Goal: Task Accomplishment & Management: Use online tool/utility

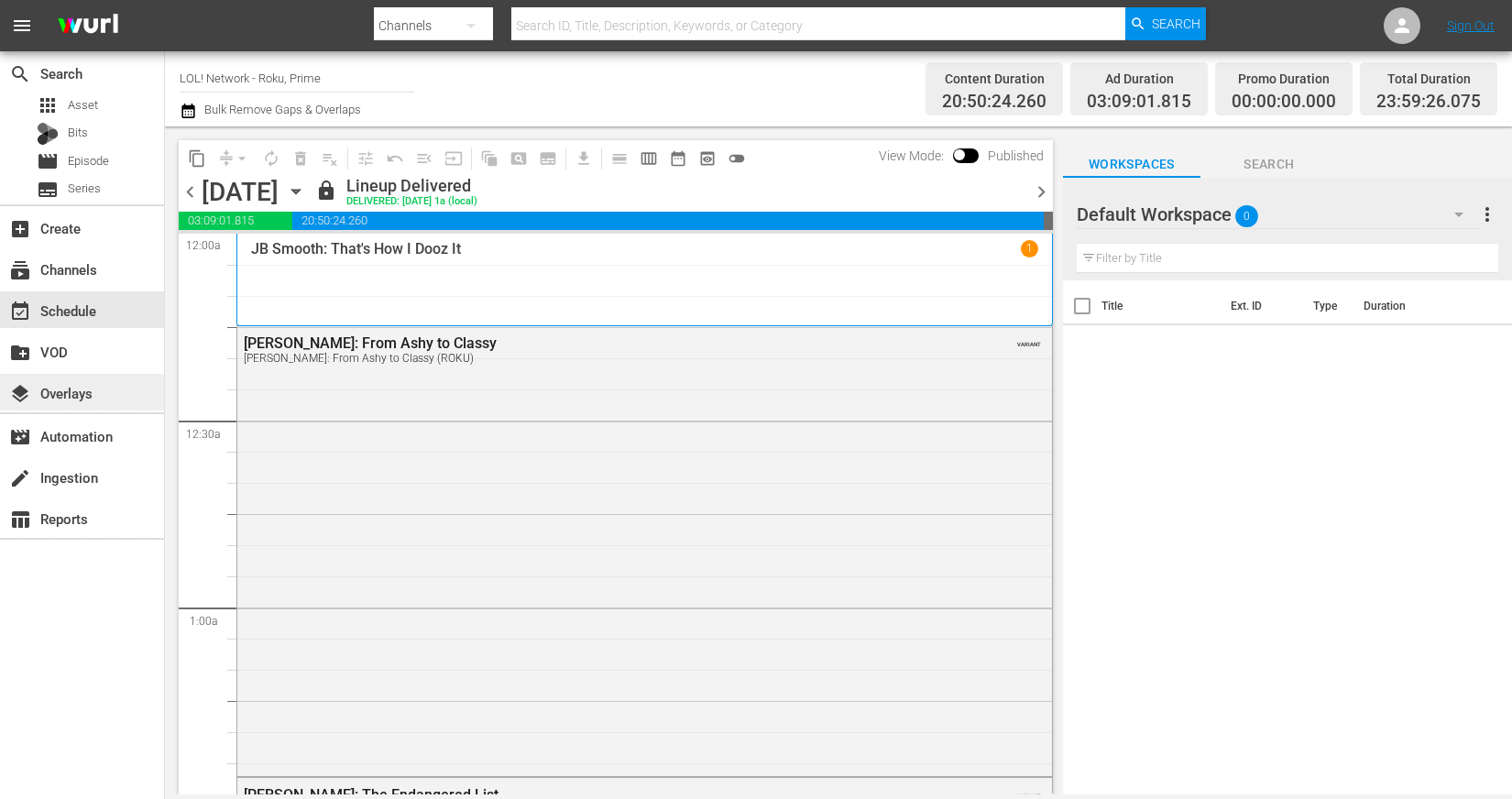
click at [73, 392] on div "layers Overlays" at bounding box center [51, 391] width 103 height 17
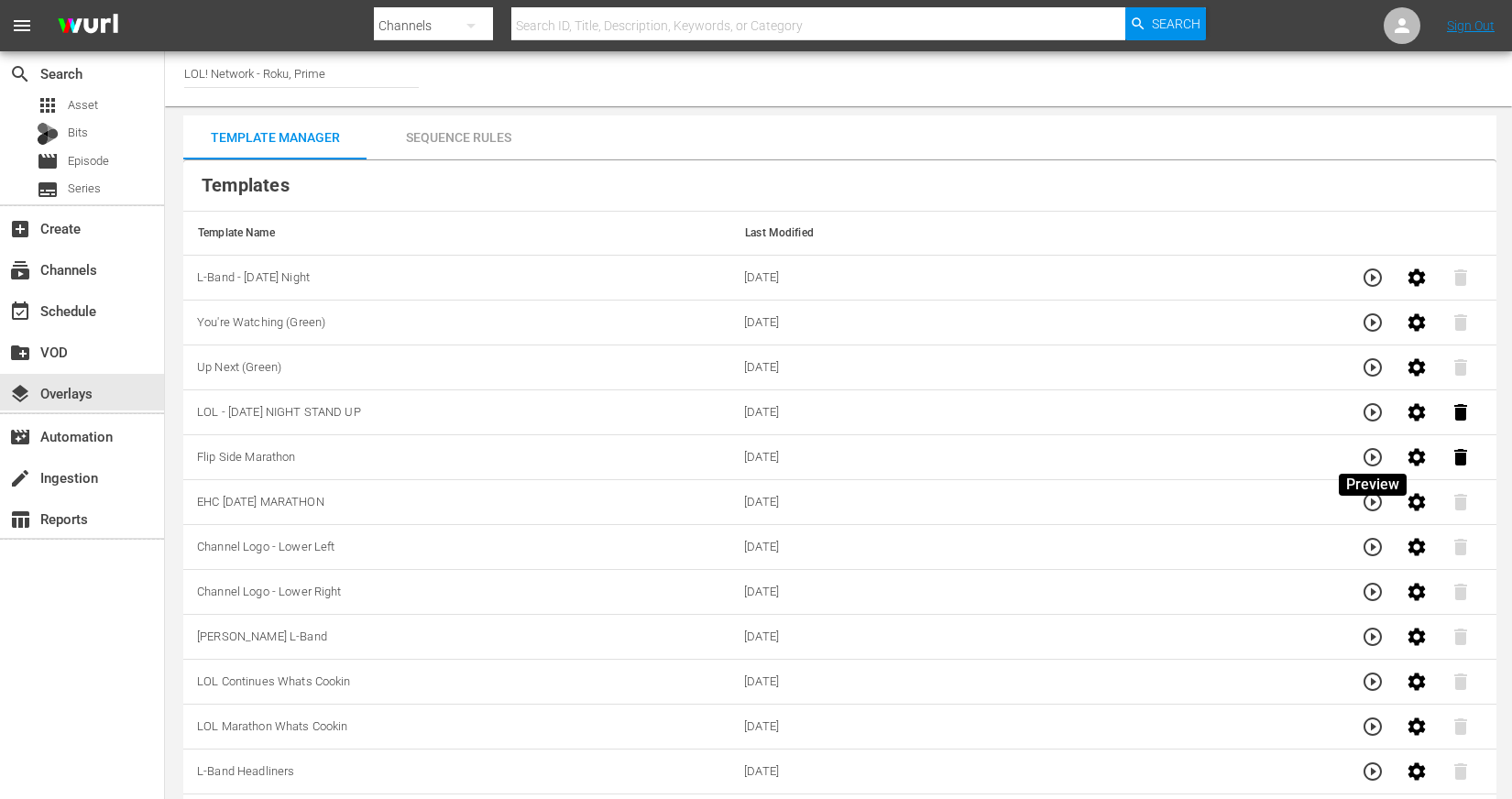
scroll to position [14, 0]
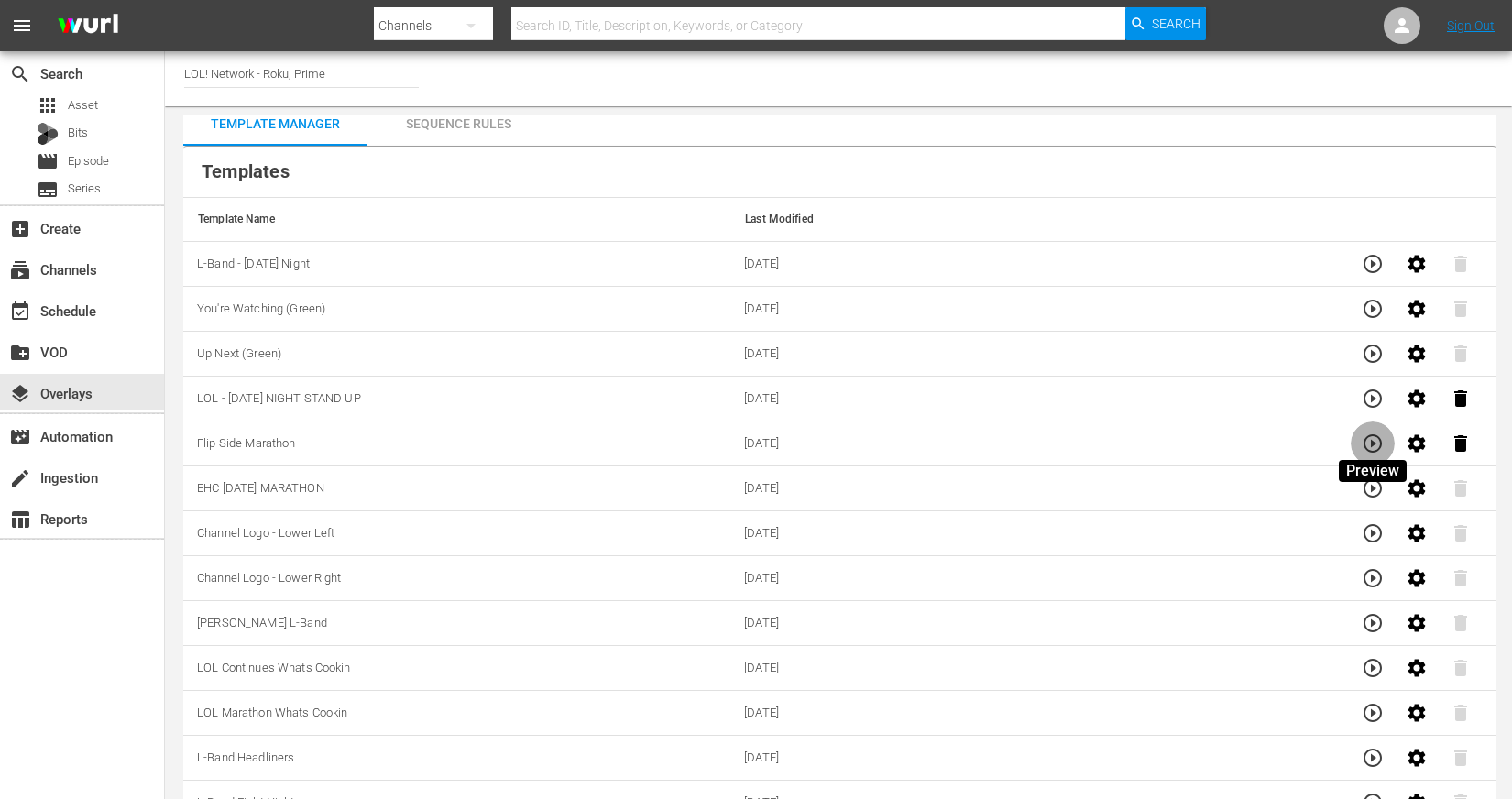
click at [1375, 436] on icon "button" at bounding box center [1373, 444] width 22 height 22
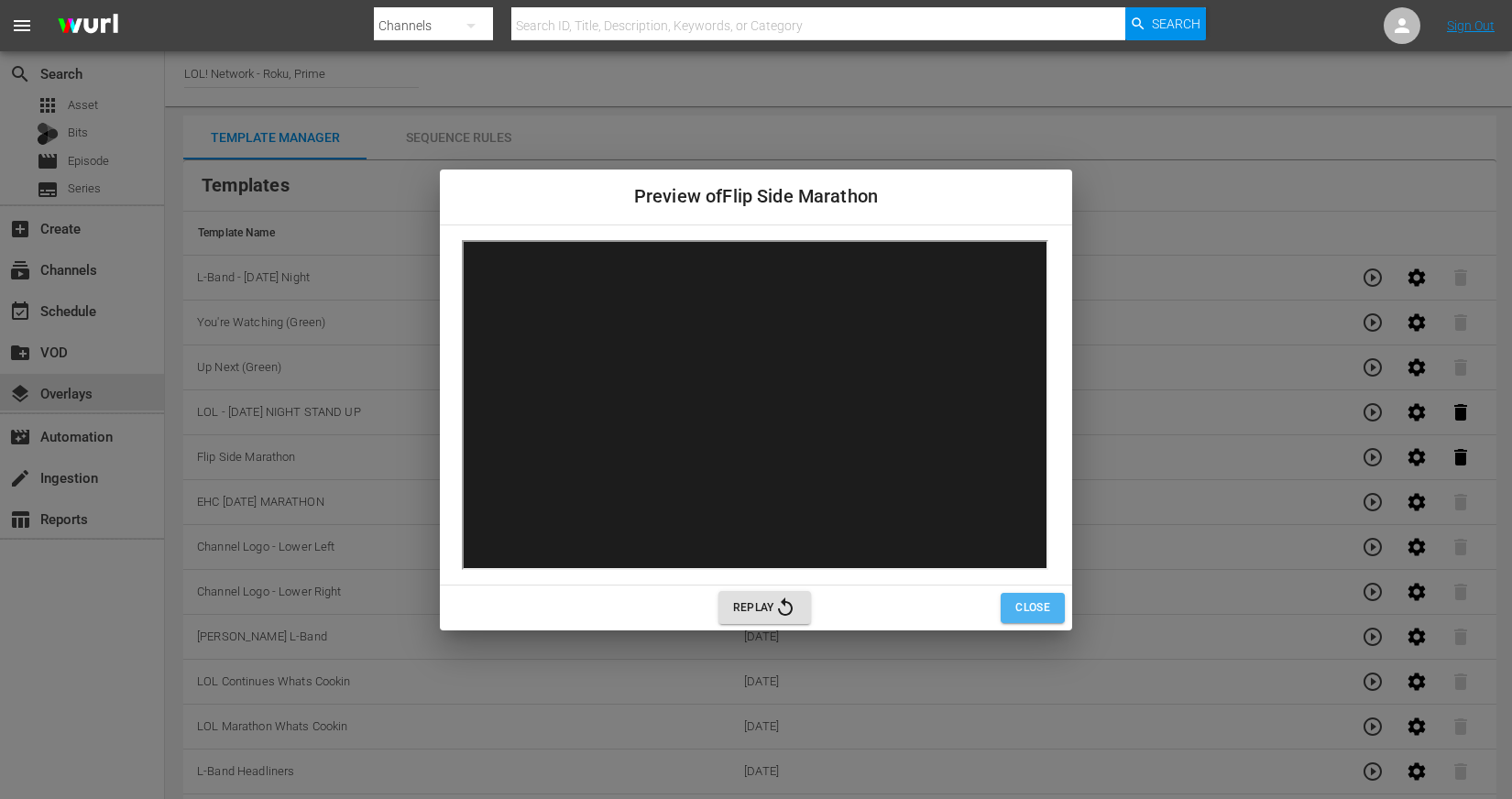
scroll to position [0, 0]
click at [1047, 603] on span "Close" at bounding box center [1033, 608] width 35 height 20
click at [1047, 619] on button "Closing" at bounding box center [1027, 608] width 76 height 30
click at [1033, 602] on span "Closing" at bounding box center [1027, 608] width 47 height 20
click at [1140, 575] on div "Preview of Flip Side Marathon Replay Closing" at bounding box center [756, 399] width 1512 height 799
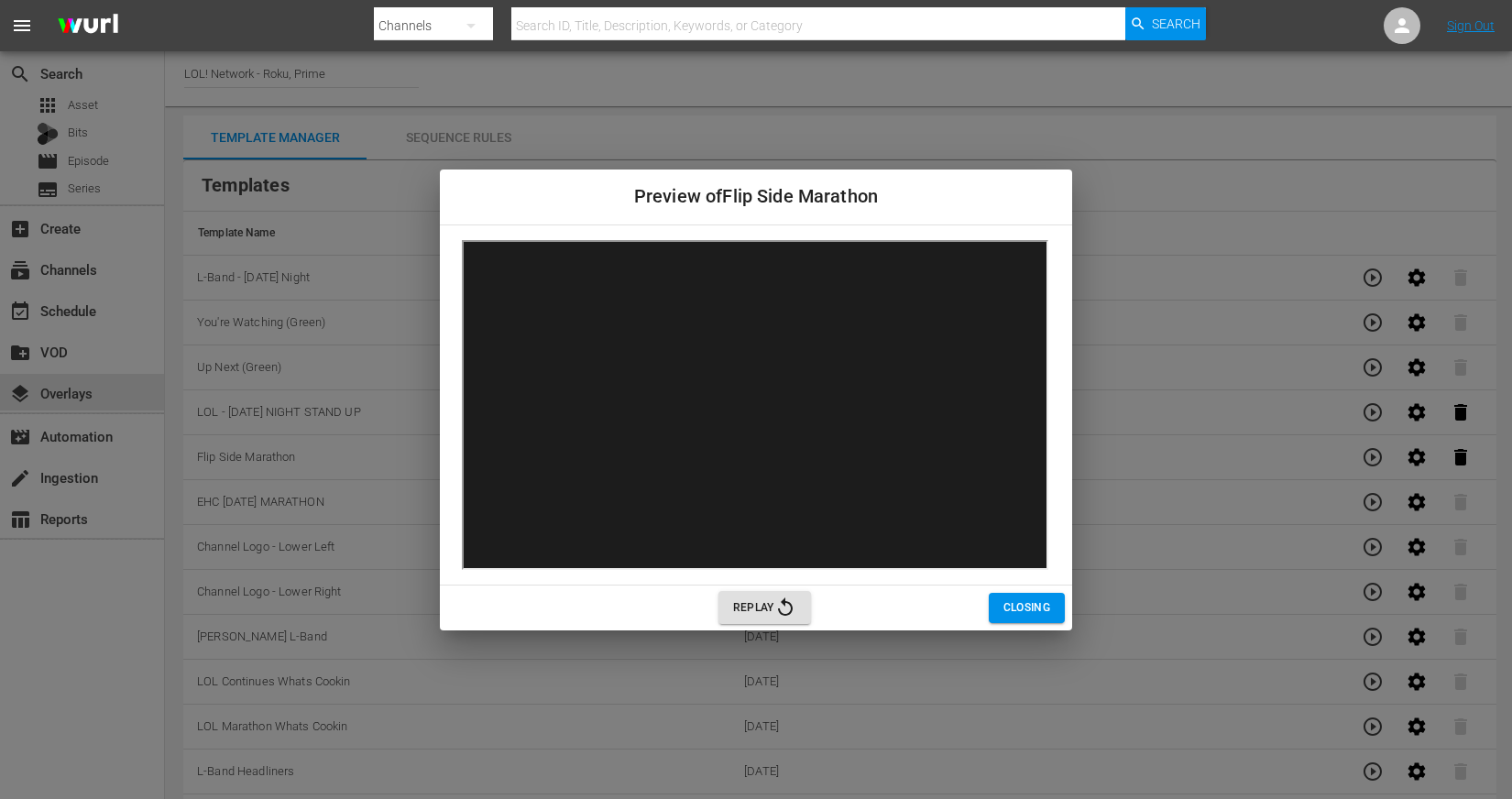
click at [1022, 613] on span "Closing" at bounding box center [1027, 608] width 47 height 20
click at [1138, 146] on div "Preview of Flip Side Marathon Replay Closing" at bounding box center [756, 399] width 1512 height 799
click at [1149, 90] on div "Preview of Flip Side Marathon Replay Closing" at bounding box center [756, 399] width 1512 height 799
click at [873, 120] on div "Preview of Flip Side Marathon Replay Closing" at bounding box center [756, 399] width 1512 height 799
click at [1026, 610] on span "Closing" at bounding box center [1027, 608] width 47 height 20
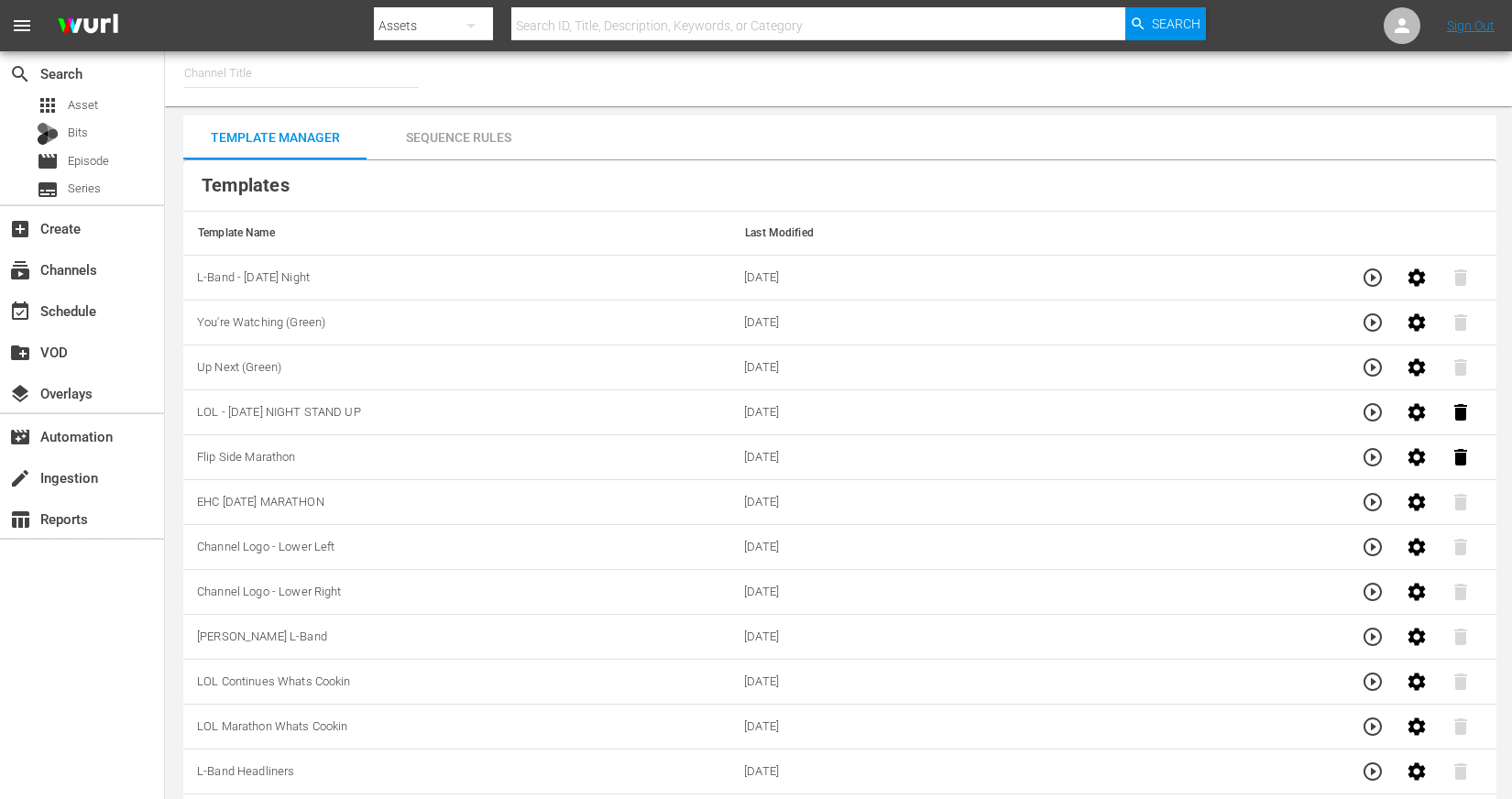
type input "LOL! Network - Roku, Prime (1421)"
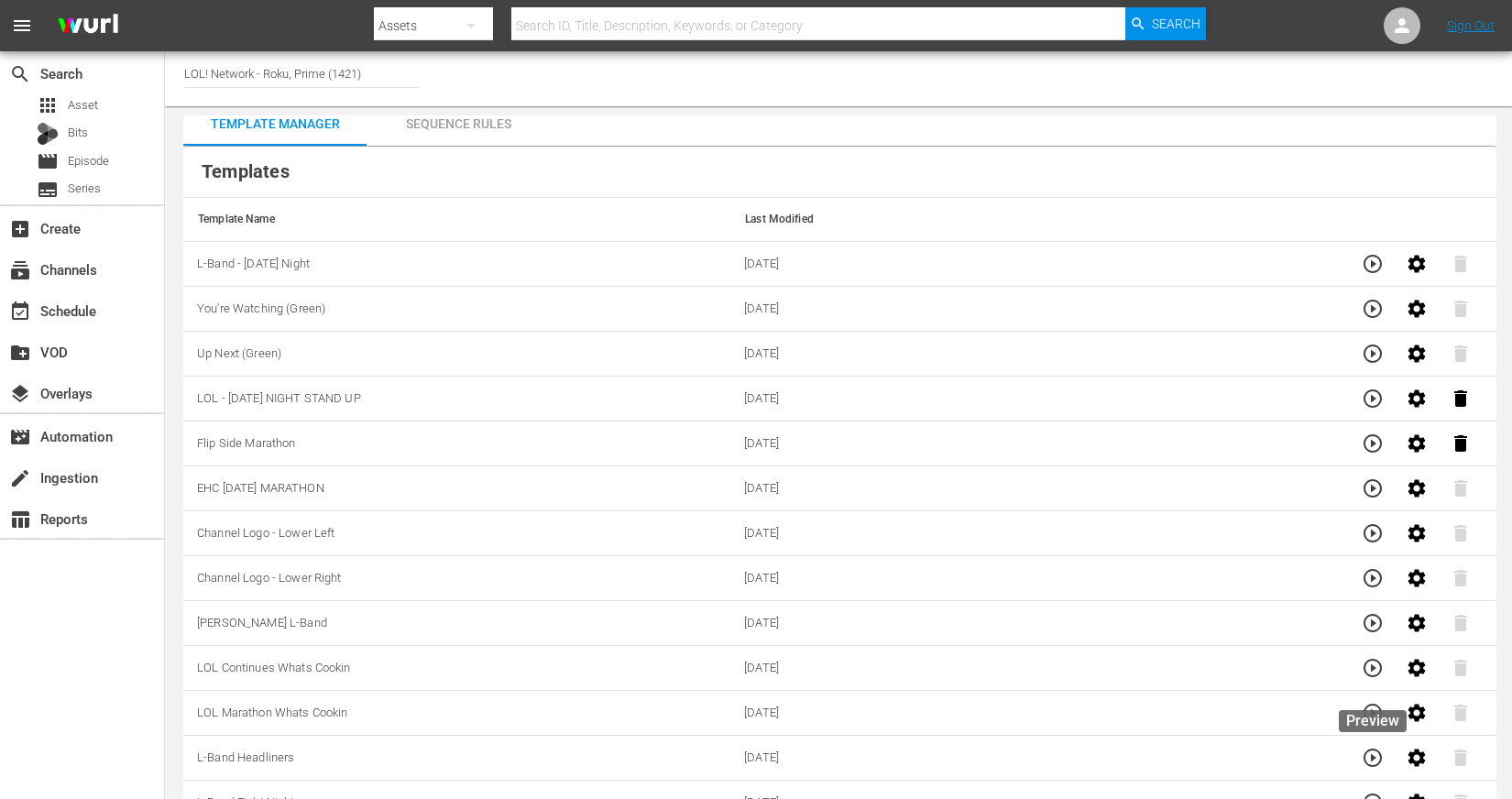
click at [1377, 751] on icon "button" at bounding box center [1373, 758] width 22 height 22
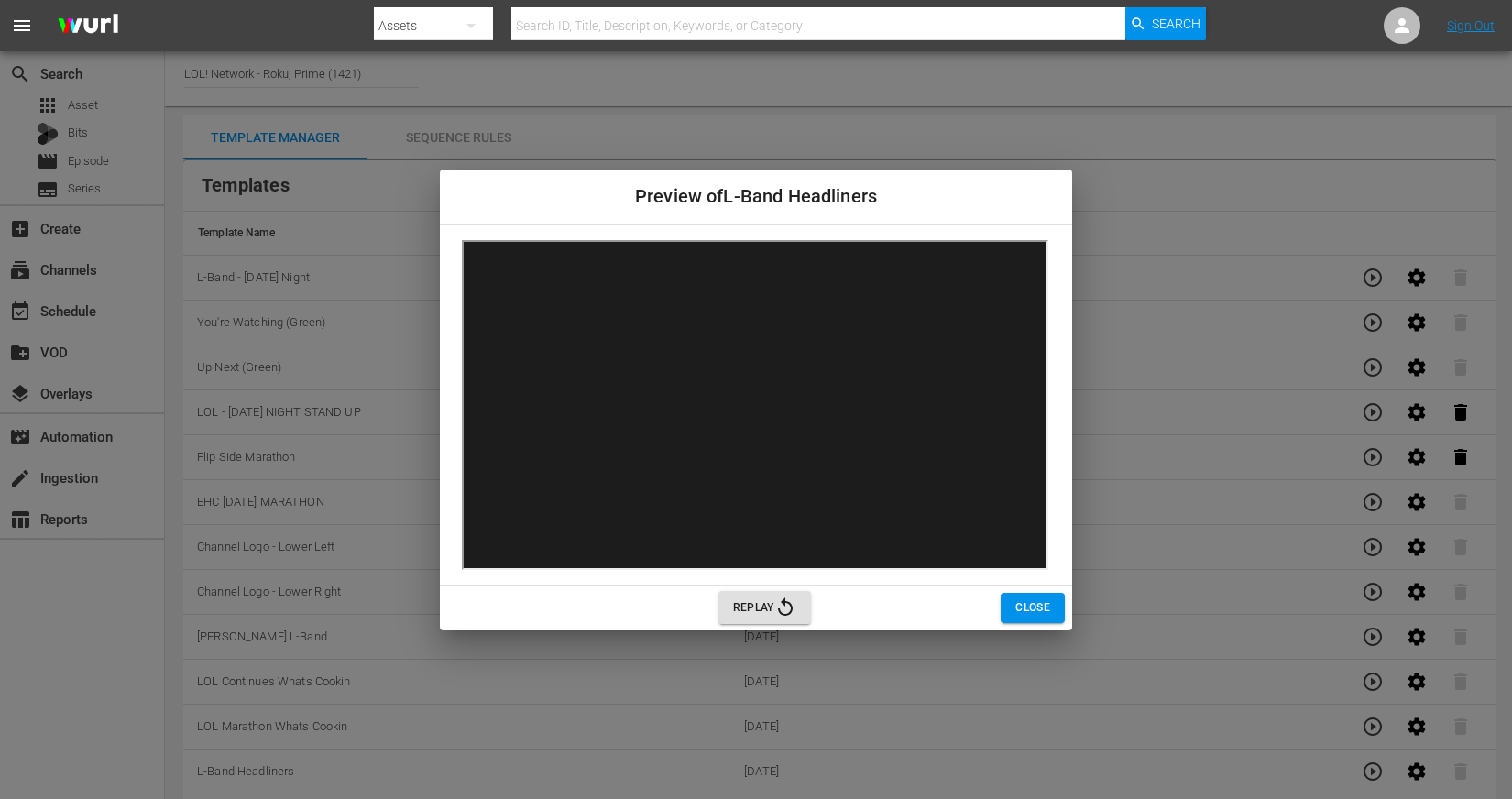
scroll to position [0, 0]
click at [1030, 597] on button "Close" at bounding box center [1033, 608] width 64 height 30
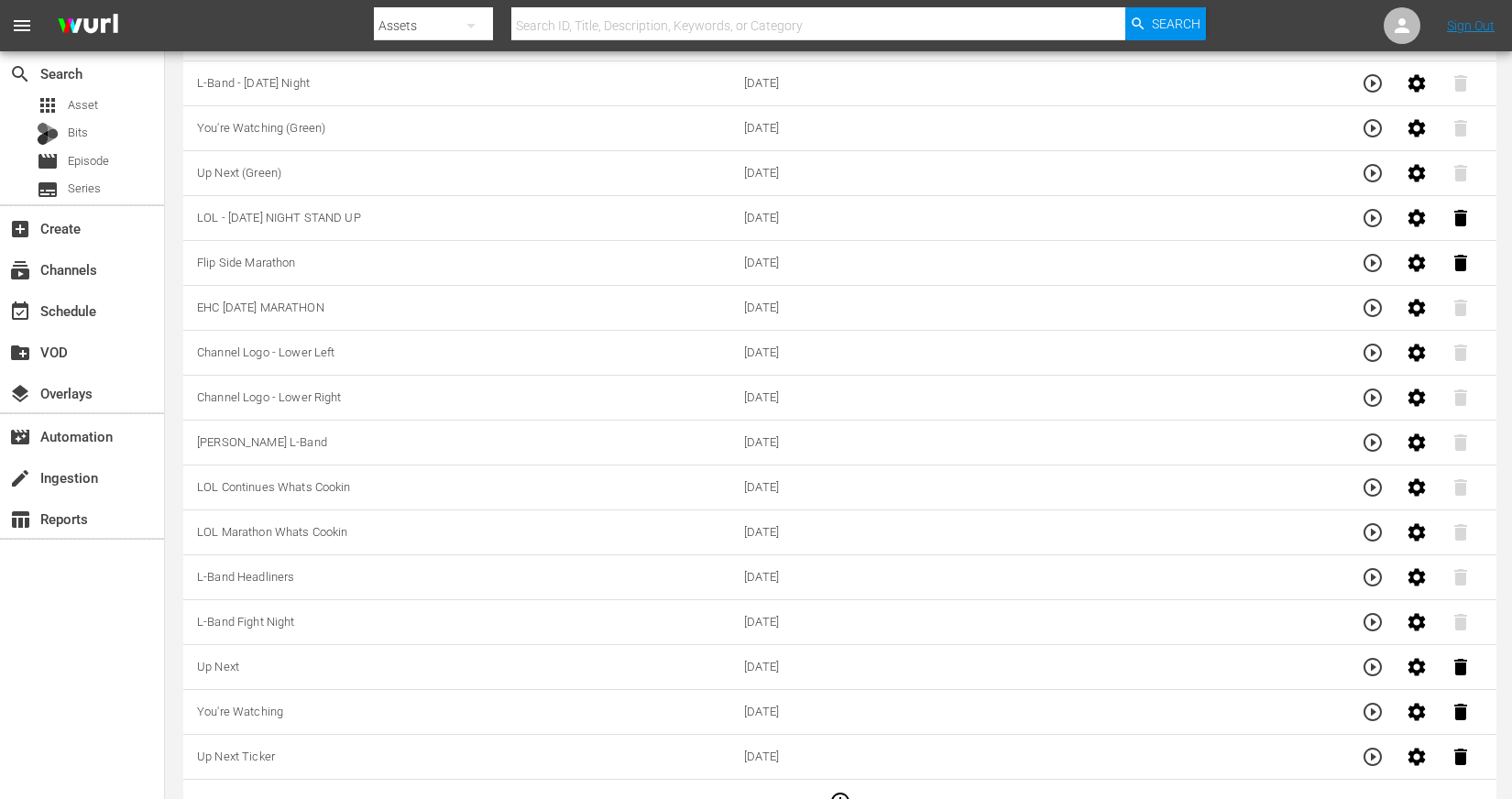
scroll to position [221, 0]
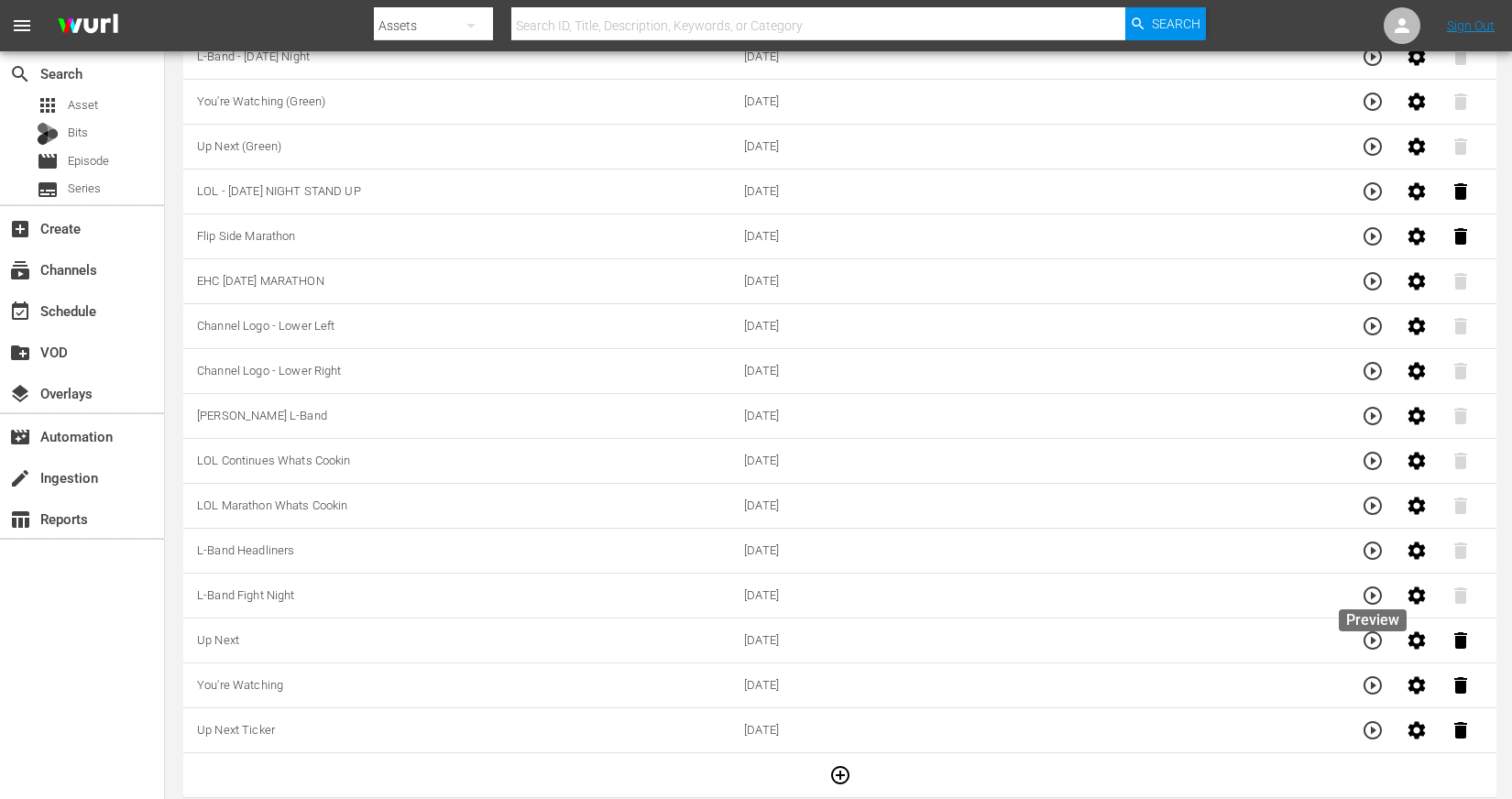
click at [1377, 585] on icon "button" at bounding box center [1373, 596] width 22 height 22
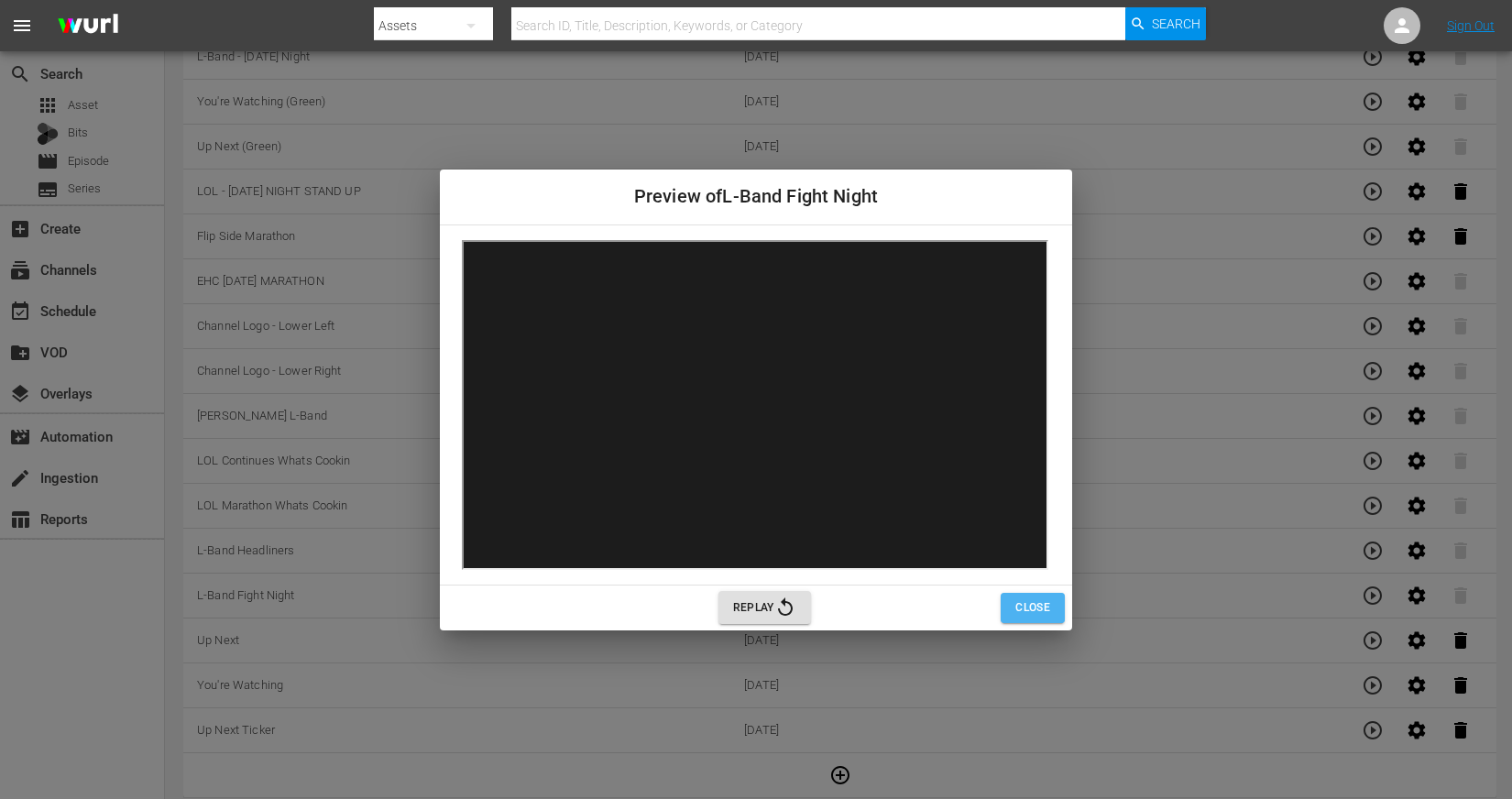
click at [1041, 610] on span "Close" at bounding box center [1033, 608] width 35 height 20
